Goal: Check status: Check status

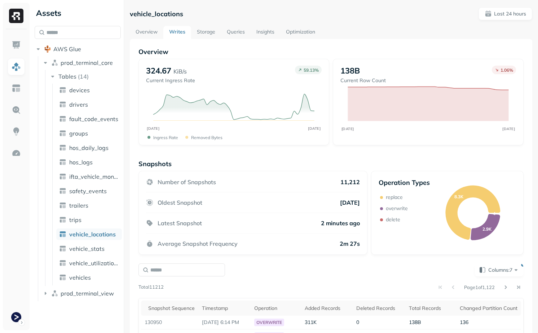
click at [208, 30] on link "Storage" at bounding box center [206, 32] width 30 height 13
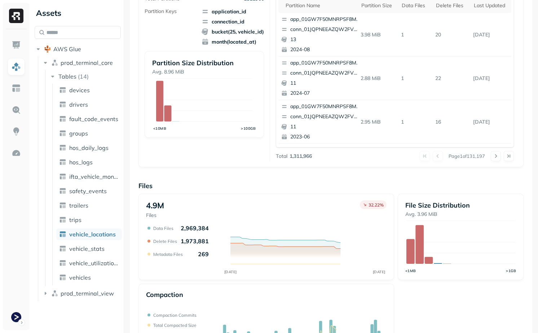
scroll to position [218, 0]
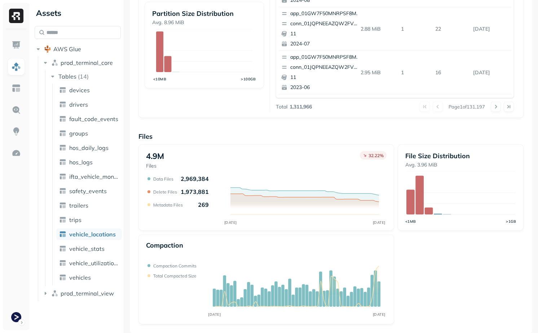
click at [276, 142] on div "Files 4.9M Files 32.22 % OCT [DATE] Data Files 2,969,384 Delete Files 1,973,881…" at bounding box center [330, 228] width 385 height 192
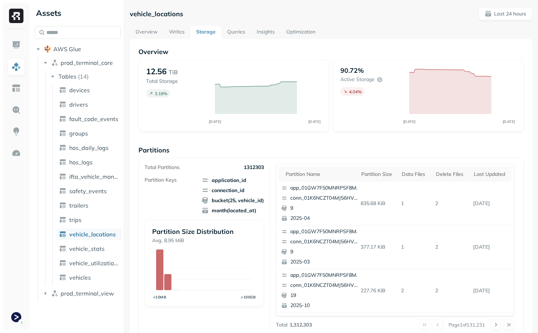
scroll to position [218, 0]
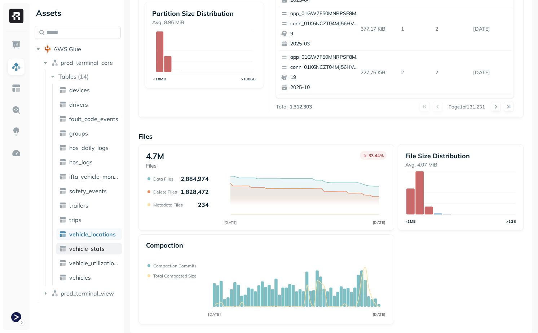
click at [98, 245] on span "vehicle_stats" at bounding box center [86, 248] width 35 height 7
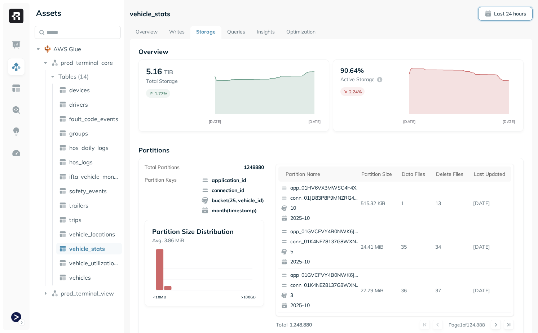
click at [502, 9] on button "Last 24 hours" at bounding box center [506, 13] width 54 height 13
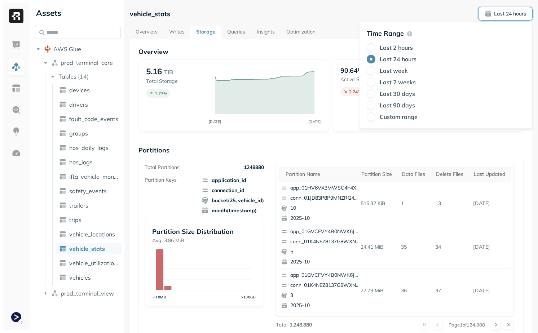
click at [384, 69] on label "Last week" at bounding box center [394, 70] width 28 height 7
click at [375, 69] on button "Last week" at bounding box center [371, 70] width 9 height 9
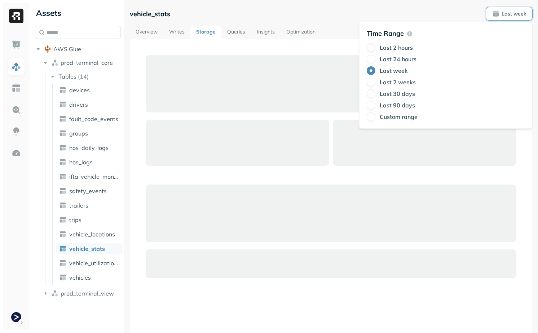
click at [330, 21] on div "vehicle_stats Last week Overview Writes Storage Queries Insights Optimization" at bounding box center [331, 198] width 402 height 382
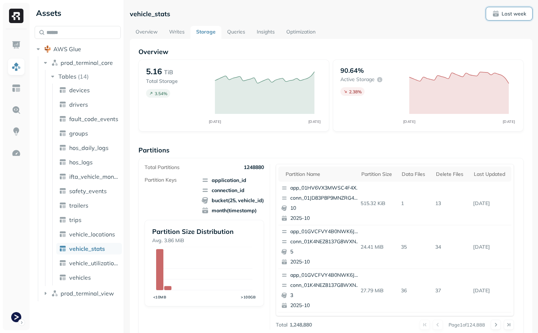
click at [500, 10] on span "Last week" at bounding box center [509, 13] width 34 height 7
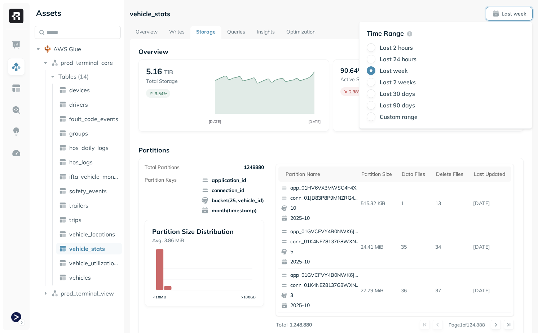
click at [386, 87] on div "Last 2 hours Last 24 hours Last week Last 2 weeks Last 30 days Last 90 days Cus…" at bounding box center [446, 82] width 158 height 78
click at [389, 82] on label "Last 2 weeks" at bounding box center [398, 82] width 36 height 7
click at [375, 82] on button "Last 2 weeks" at bounding box center [371, 82] width 9 height 9
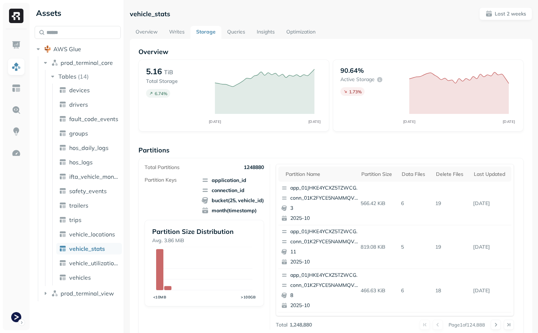
scroll to position [0, 0]
